Goal: Task Accomplishment & Management: Manage account settings

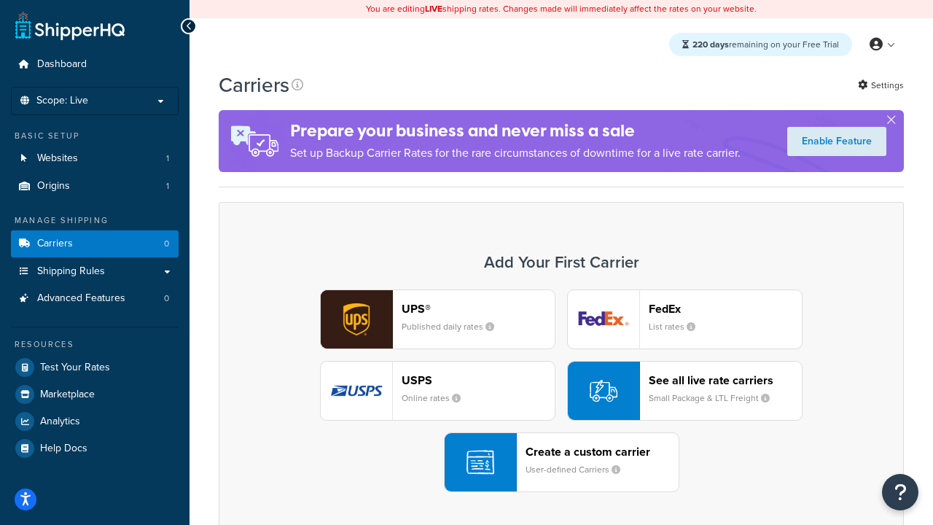
click at [561, 391] on div "UPS® Published daily rates FedEx List rates USPS Online rates See all live rate…" at bounding box center [561, 390] width 654 height 203
click at [725, 308] on header "FedEx" at bounding box center [724, 309] width 153 height 14
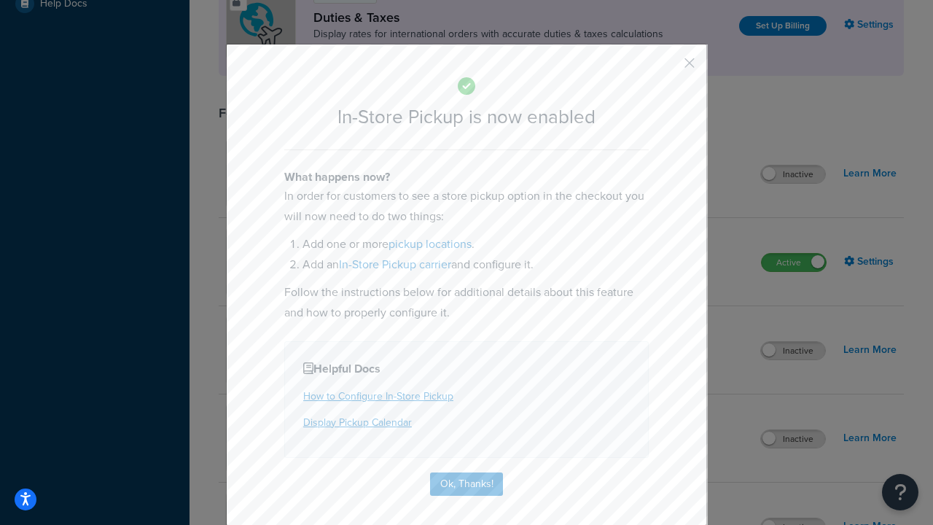
click at [667, 68] on button "button" at bounding box center [668, 68] width 4 height 4
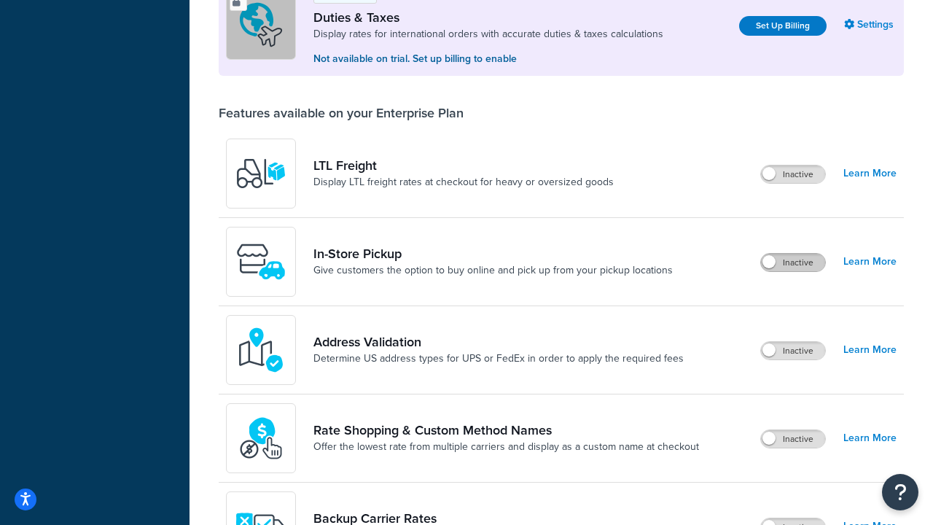
scroll to position [444, 0]
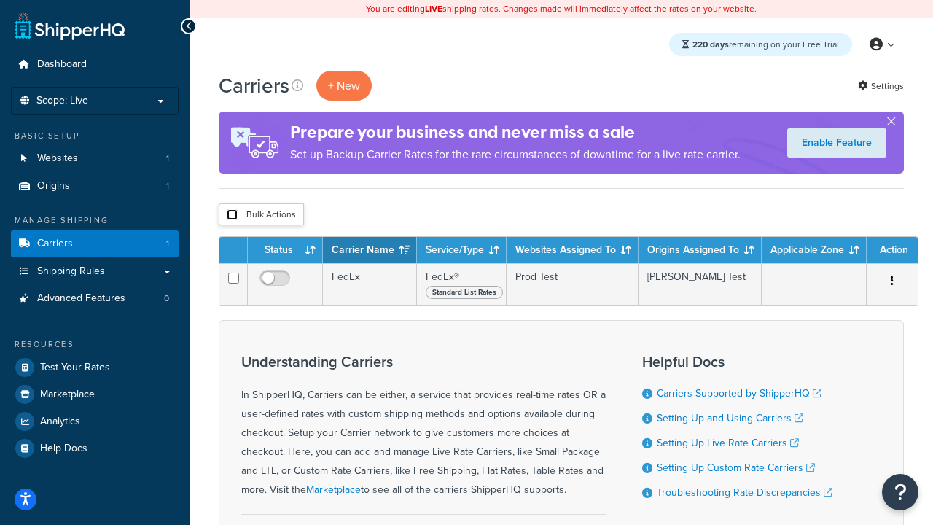
click at [232, 215] on input "checkbox" at bounding box center [232, 214] width 11 height 11
checkbox input "true"
click at [0, 0] on button "Delete" at bounding box center [0, 0] width 0 height 0
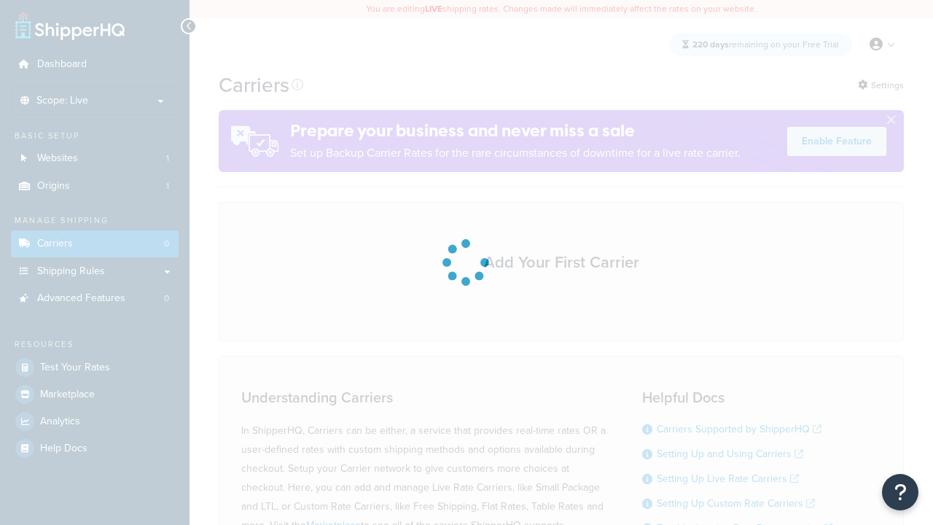
scroll to position [128, 0]
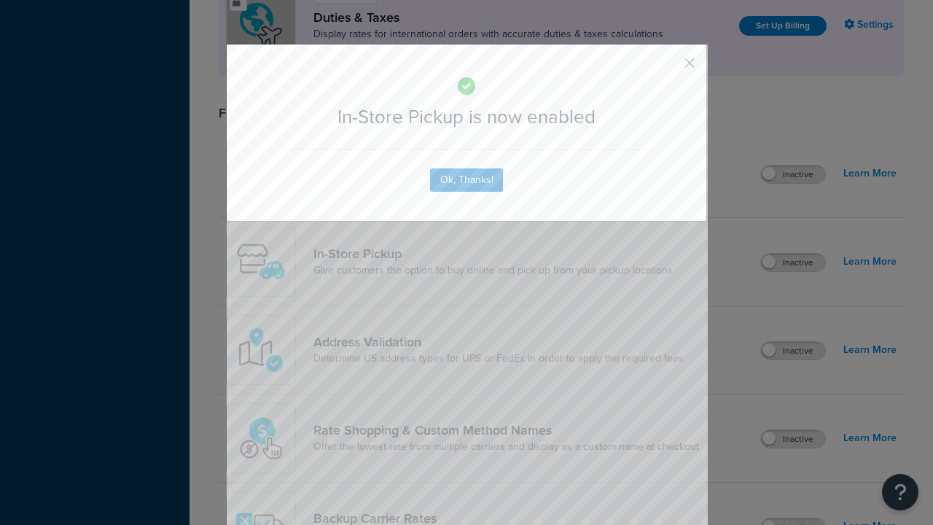
click at [667, 66] on button "button" at bounding box center [668, 68] width 4 height 4
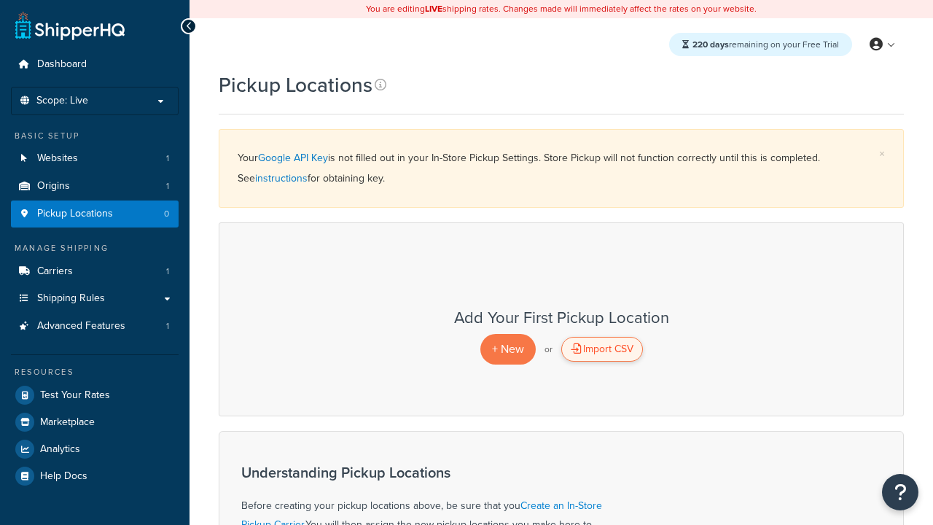
click at [601, 349] on div "Import CSV" at bounding box center [602, 349] width 82 height 25
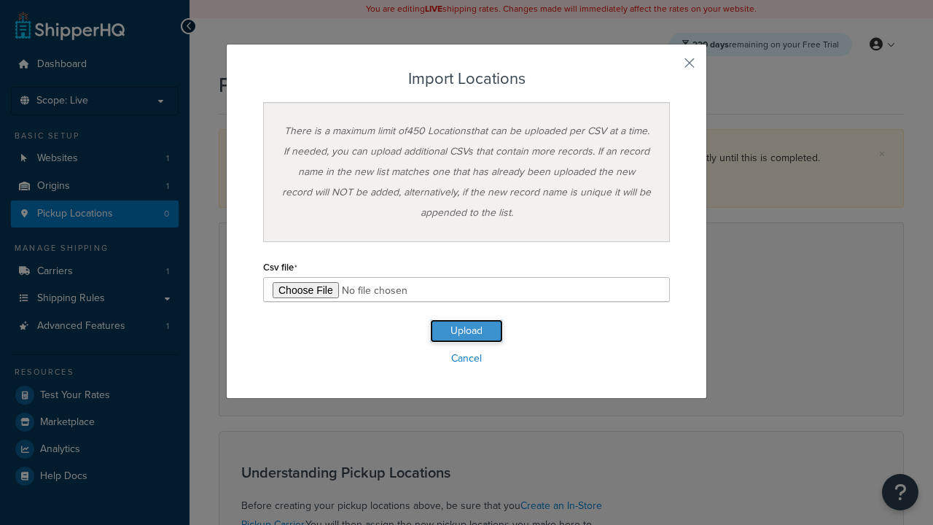
click at [466, 331] on button "Upload" at bounding box center [466, 330] width 73 height 23
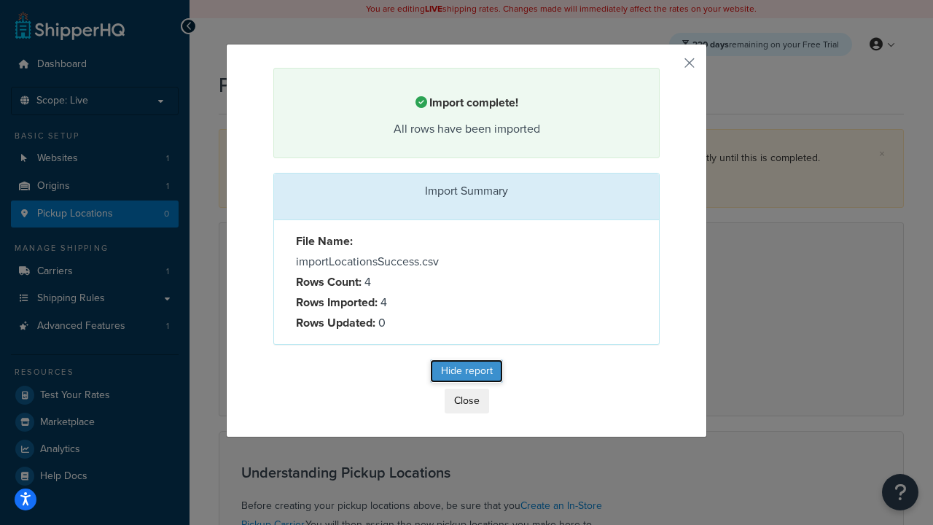
click at [466, 373] on button "Hide report" at bounding box center [466, 370] width 73 height 23
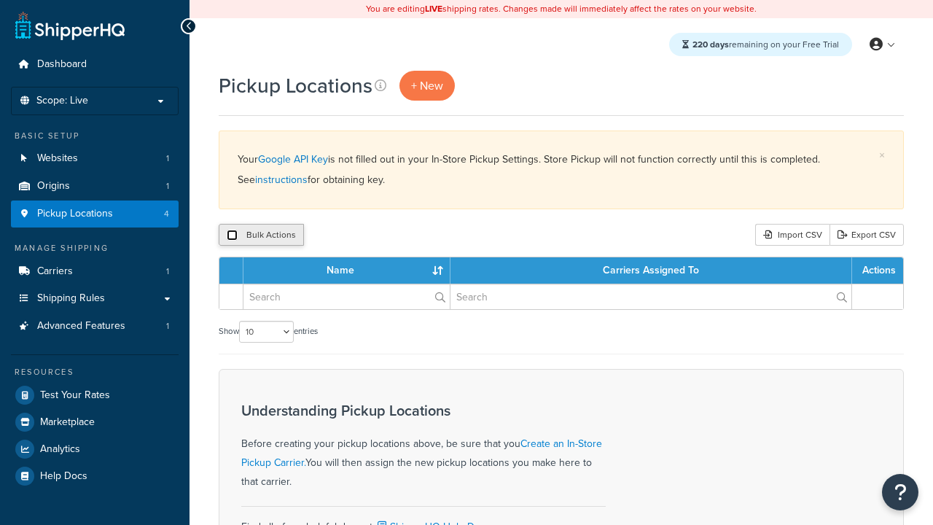
click at [232, 235] on input "checkbox" at bounding box center [232, 234] width 11 height 11
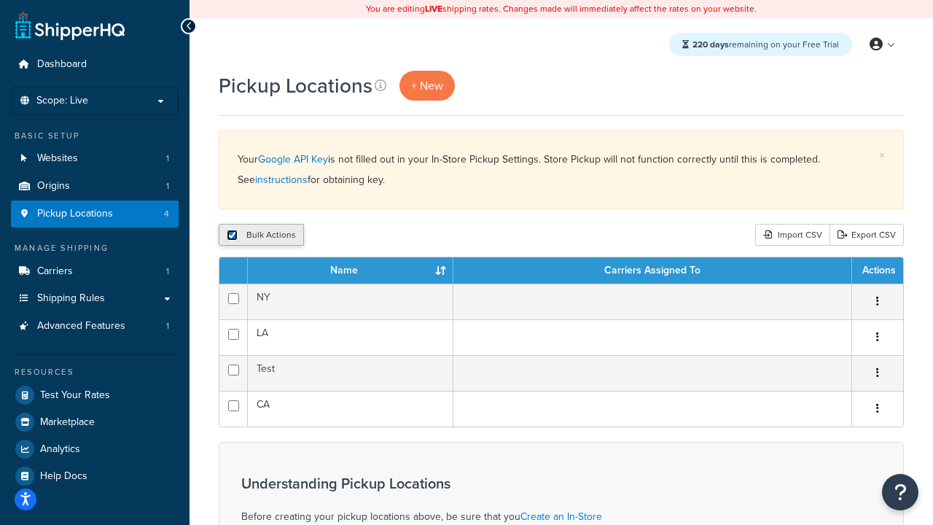
click at [232, 235] on input "checkbox" at bounding box center [232, 234] width 11 height 11
checkbox input "false"
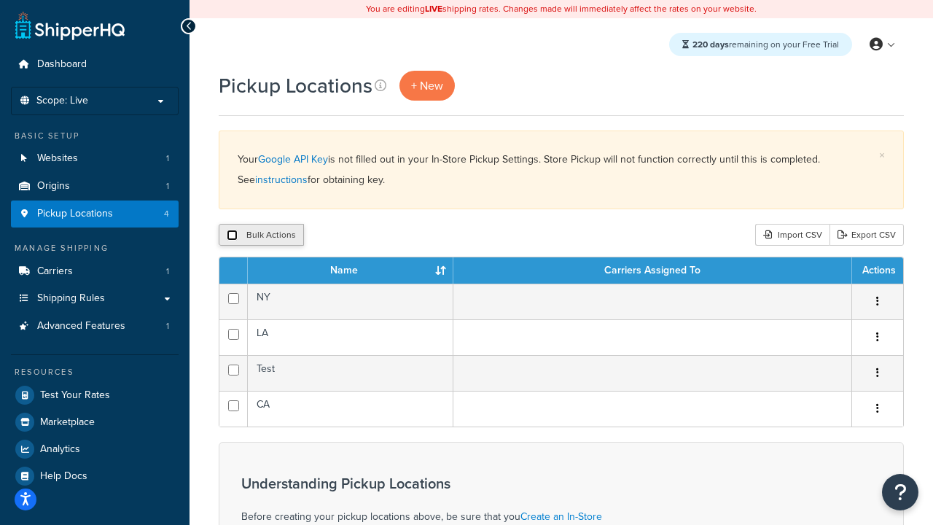
checkbox input "false"
click at [232, 235] on input "checkbox" at bounding box center [232, 234] width 11 height 11
checkbox input "true"
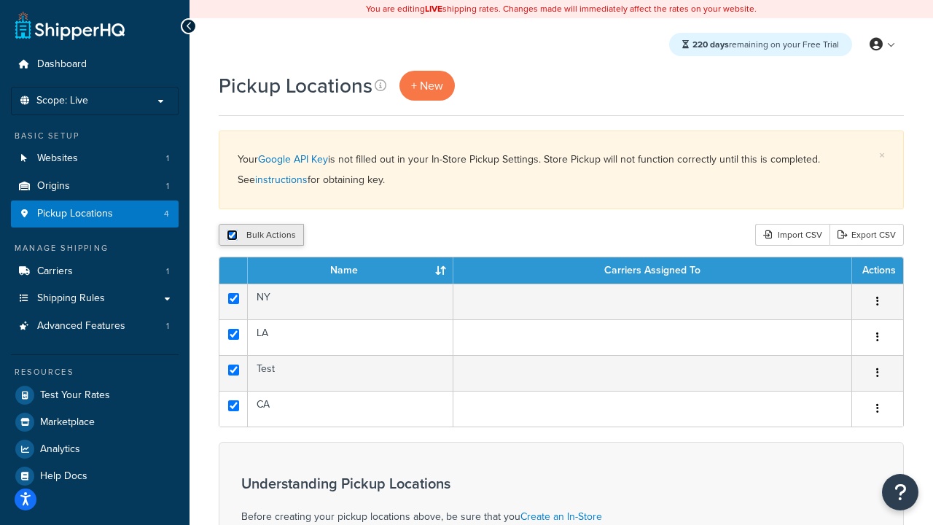
checkbox input "true"
click at [392, 235] on button "Delete" at bounding box center [389, 235] width 50 height 22
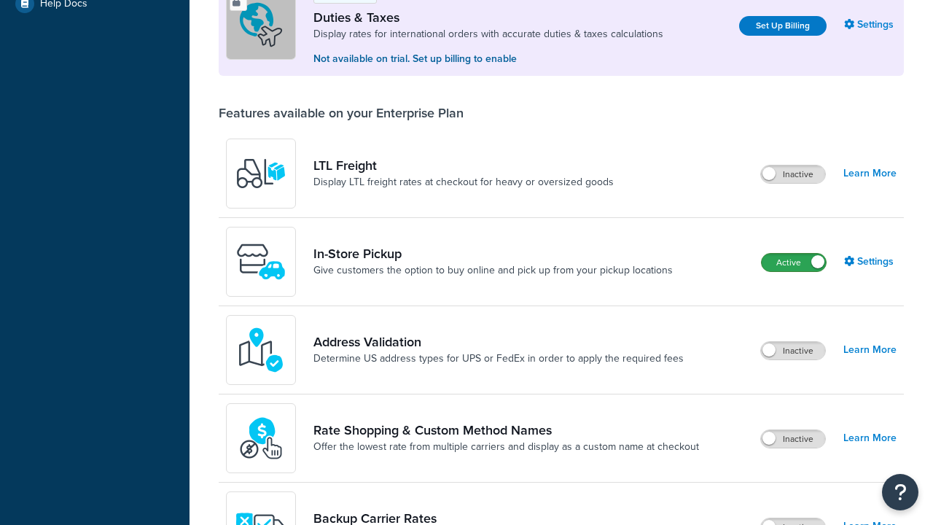
scroll to position [444, 0]
